Goal: Go to known website: Access a specific website the user already knows

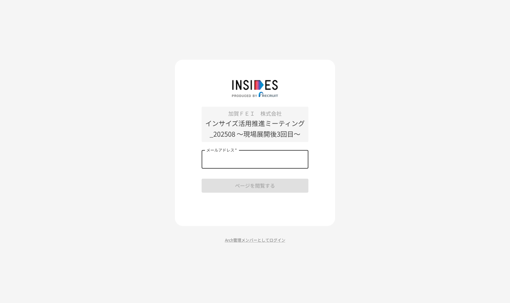
click at [247, 161] on input "メールアドレス   *" at bounding box center [254, 159] width 107 height 19
type input "**********"
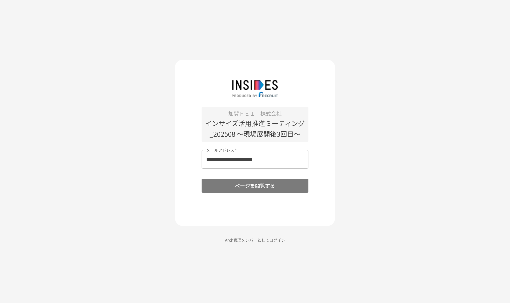
click at [255, 187] on button "ページを閲覧する" at bounding box center [254, 186] width 107 height 14
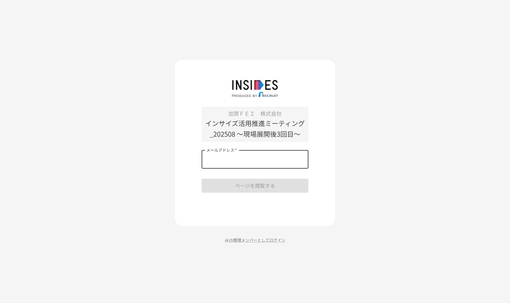
click at [242, 156] on input "メールアドレス   *" at bounding box center [254, 159] width 107 height 19
type input "**********"
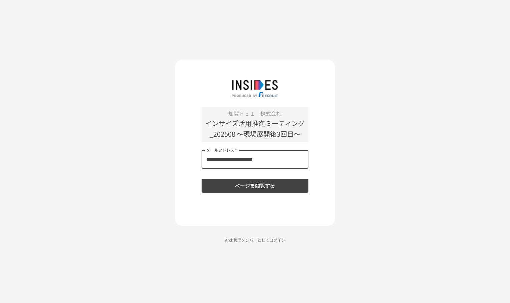
click at [244, 185] on button "ページを閲覧する" at bounding box center [254, 186] width 107 height 14
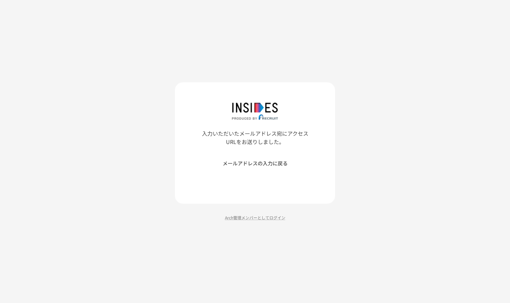
click at [403, 56] on div "入力いただいたメールアドレス宛にアクセスURLをお送りしました。 メールアドレスの入力に戻る Arch管理メンバーとしてログイン" at bounding box center [255, 151] width 510 height 303
click at [274, 166] on button "メールアドレスの入力に戻る" at bounding box center [254, 163] width 107 height 14
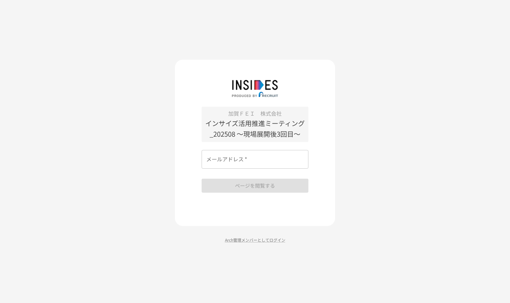
click at [274, 166] on input "メールアドレス   *" at bounding box center [254, 159] width 107 height 19
drag, startPoint x: 373, startPoint y: 147, endPoint x: 365, endPoint y: 146, distance: 8.0
click at [367, 146] on div "加賀ＦＥＩ　株式会社 インサイズ活用推進ミーティング_202508 ～現場展開後3回目～ メールアドレス   * メールアドレス   * ページを閲覧する A…" at bounding box center [255, 151] width 510 height 303
click at [158, 105] on div "加賀ＦＥＩ　株式会社 インサイズ活用推進ミーティング_202508 ～現場展開後3回目～ メールアドレス   * メールアドレス   * ページを閲覧する A…" at bounding box center [255, 151] width 510 height 303
click at [259, 158] on input "メールアドレス   *" at bounding box center [254, 159] width 107 height 19
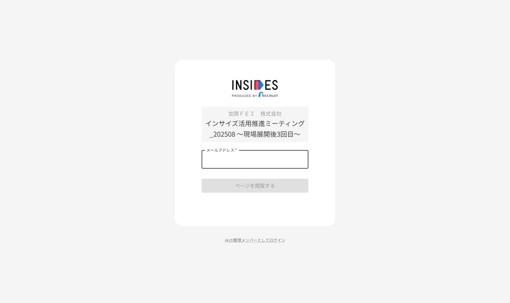
type input "**********"
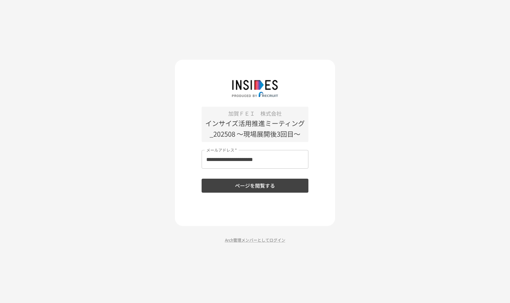
click at [369, 135] on div "**********" at bounding box center [255, 151] width 510 height 303
click at [290, 187] on button "ページを閲覧する" at bounding box center [254, 186] width 107 height 14
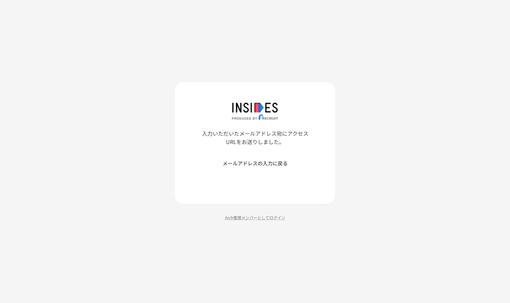
click at [265, 136] on p "入力いただいたメールアドレス宛にアクセスURLをお送りしました。" at bounding box center [254, 137] width 107 height 17
drag, startPoint x: 285, startPoint y: 104, endPoint x: 258, endPoint y: 98, distance: 28.1
click at [284, 103] on div at bounding box center [254, 110] width 107 height 17
click at [240, 98] on div "入力いただいたメールアドレス宛にアクセスURLをお送りしました。 メールアドレスの入力に戻る" at bounding box center [255, 142] width 160 height 121
click at [281, 85] on div "入力いただいたメールアドレス宛にアクセスURLをお送りしました。 メールアドレスの入力に戻る" at bounding box center [255, 142] width 160 height 121
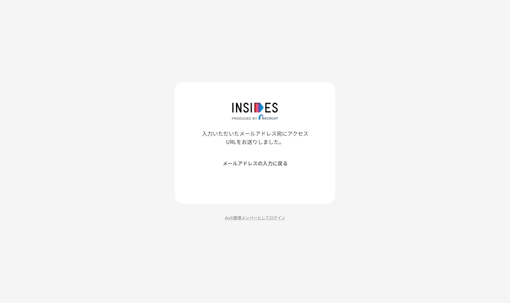
click at [441, 84] on div "入力いただいたメールアドレス宛にアクセスURLをお送りしました。 メールアドレスの入力に戻る Arch管理メンバーとしてログイン" at bounding box center [255, 151] width 510 height 303
click at [486, 27] on div "入力いただいたメールアドレス宛にアクセスURLをお送りしました。 メールアドレスの入力に戻る Arch管理メンバーとしてログイン" at bounding box center [255, 151] width 510 height 303
click at [402, 60] on div "入力いただいたメールアドレス宛にアクセスURLをお送りしました。 メールアドレスの入力に戻る Arch管理メンバーとしてログイン" at bounding box center [255, 151] width 510 height 303
